Goal: Find specific page/section: Find specific page/section

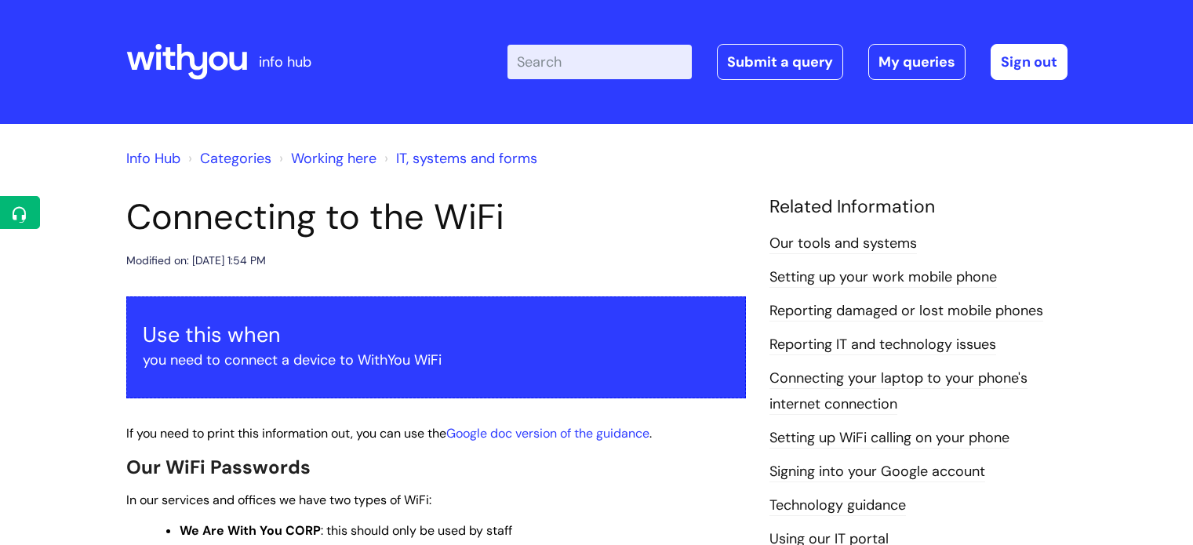
scroll to position [541, 0]
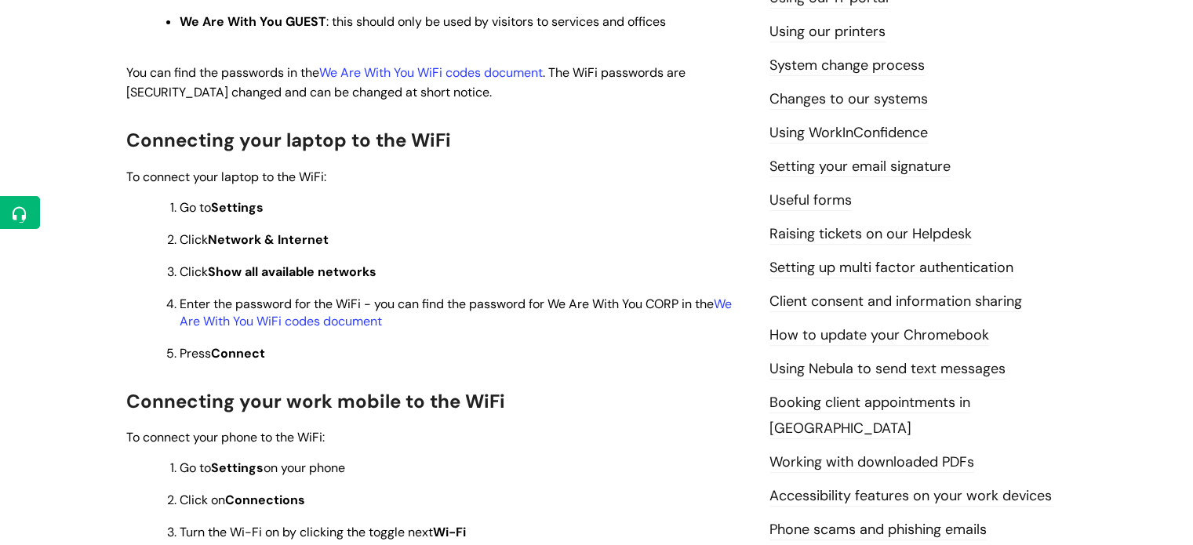
click at [343, 326] on link "We Are With You WiFi codes document" at bounding box center [456, 313] width 552 height 34
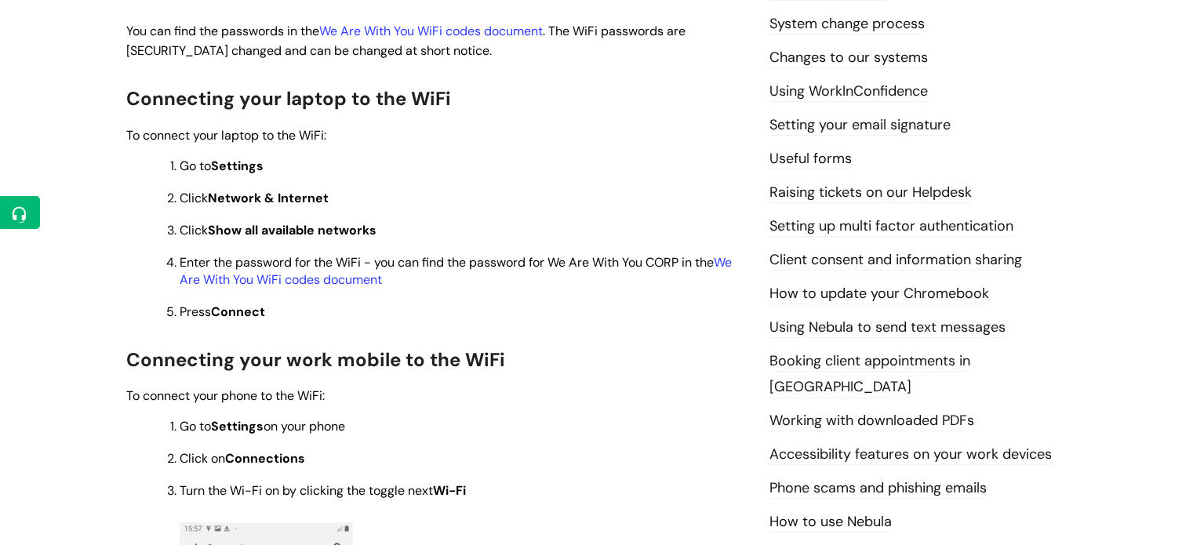
scroll to position [308, 0]
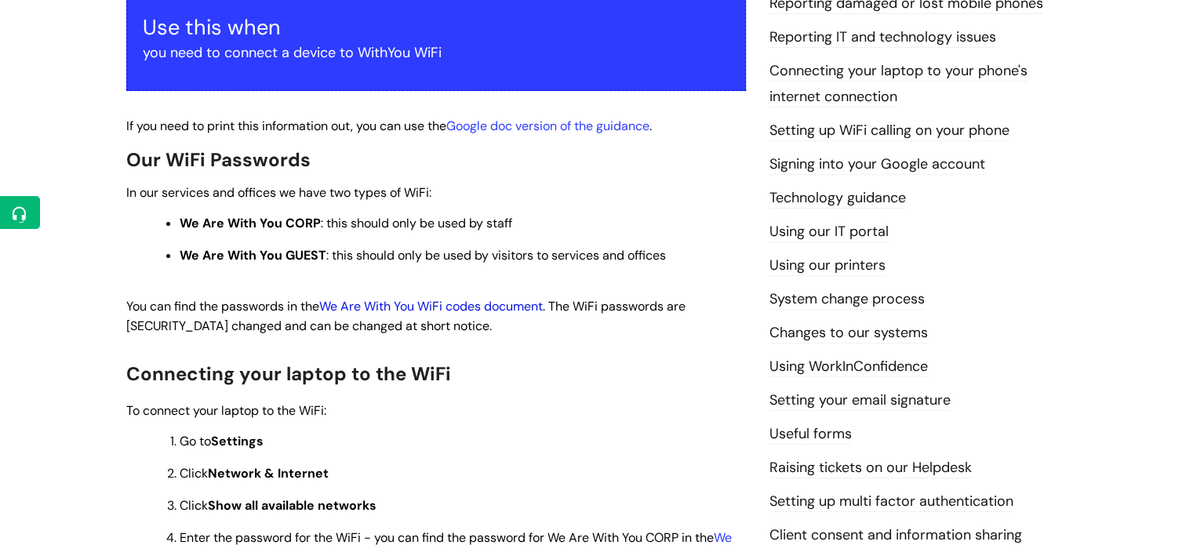
click at [460, 311] on link "We Are With You WiFi codes document" at bounding box center [431, 306] width 224 height 16
